Goal: Task Accomplishment & Management: Complete application form

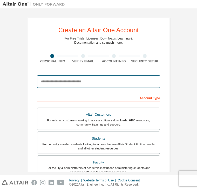
click at [120, 81] on input "email" at bounding box center [98, 81] width 123 height 12
type input "**********"
type input "********"
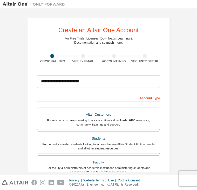
type input "*****"
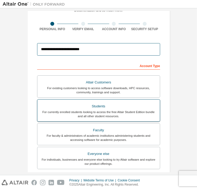
scroll to position [32, 0]
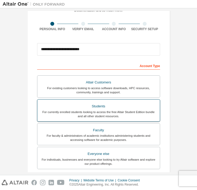
click at [132, 111] on div "For currently enrolled students looking to access the free Altair Student Editi…" at bounding box center [98, 114] width 116 height 8
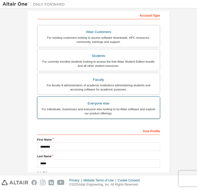
scroll to position [129, 0]
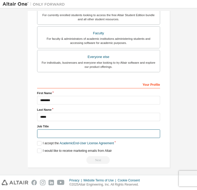
click at [102, 133] on input "text" at bounding box center [98, 133] width 123 height 9
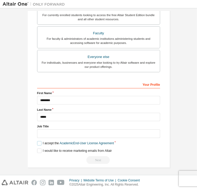
click at [38, 141] on label "I accept the Academic End-User License Agreement" at bounding box center [75, 143] width 77 height 4
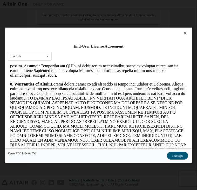
scroll to position [757, 0]
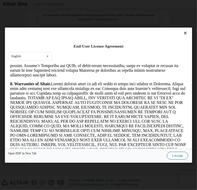
click at [176, 154] on button "I Accept" at bounding box center [177, 155] width 21 height 8
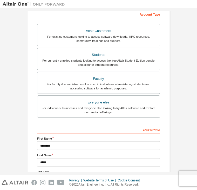
scroll to position [129, 0]
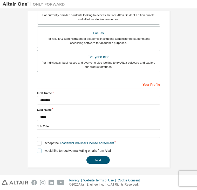
click at [37, 148] on label "I would like to receive marketing emails from Altair" at bounding box center [74, 150] width 75 height 4
click at [92, 157] on button "Next" at bounding box center [97, 160] width 23 height 8
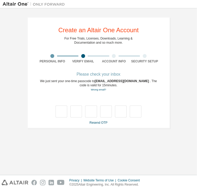
scroll to position [0, 0]
type input "*"
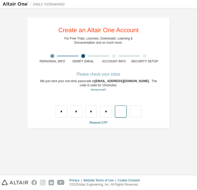
type input "*"
